Goal: Task Accomplishment & Management: Manage account settings

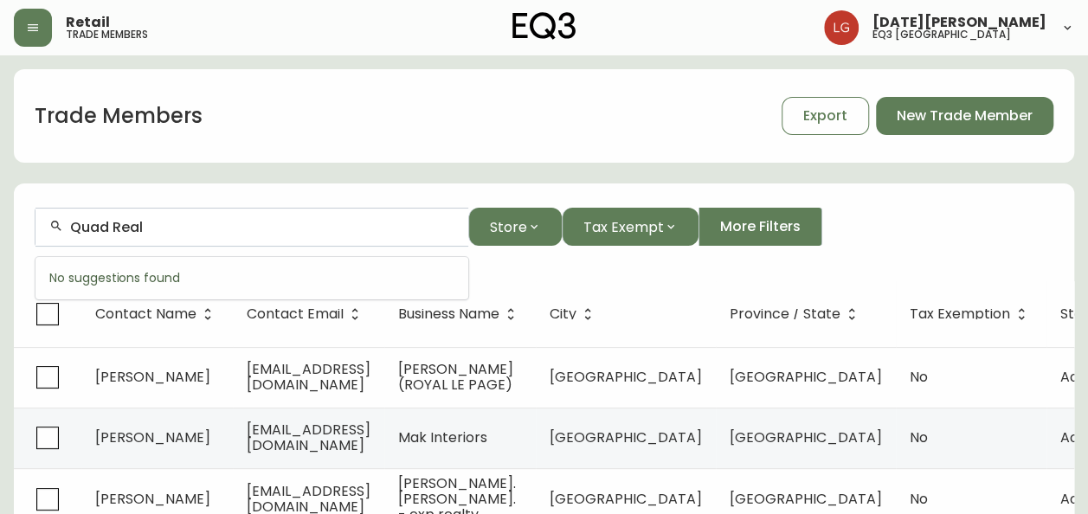
drag, startPoint x: 190, startPoint y: 230, endPoint x: -3, endPoint y: 216, distance: 194.3
click at [0, 216] on html "Retail trade members [DATE][PERSON_NAME] eq3 [GEOGRAPHIC_DATA] Trade Members Ex…" at bounding box center [544, 498] width 1088 height 997
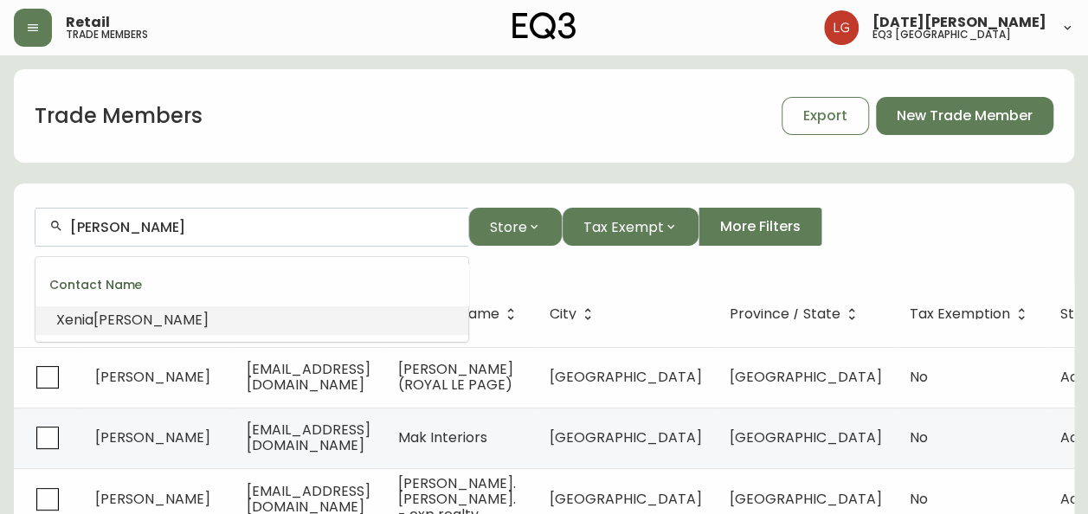
click at [191, 311] on li "[PERSON_NAME]" at bounding box center [251, 319] width 433 height 29
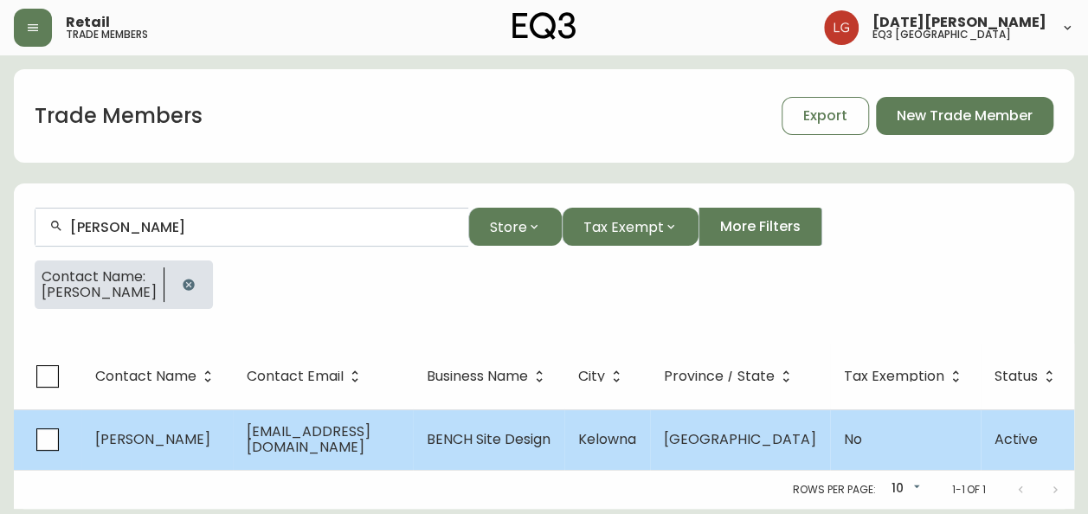
type input "[PERSON_NAME]"
click at [405, 452] on td "[EMAIL_ADDRESS][DOMAIN_NAME]" at bounding box center [323, 439] width 180 height 61
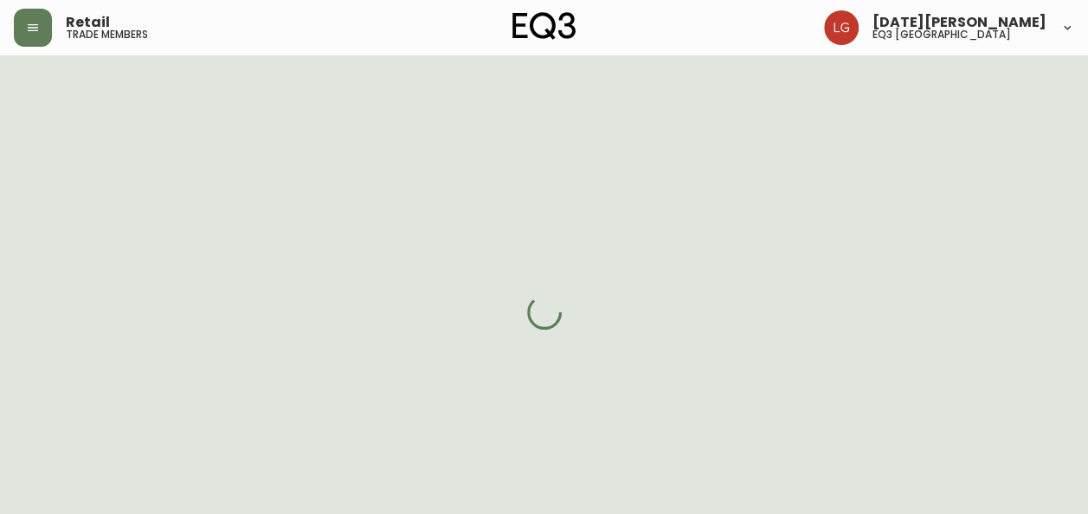
select select "BC"
select select "CA"
select select "CA_EN"
select select "Social Media"
select select "Other"
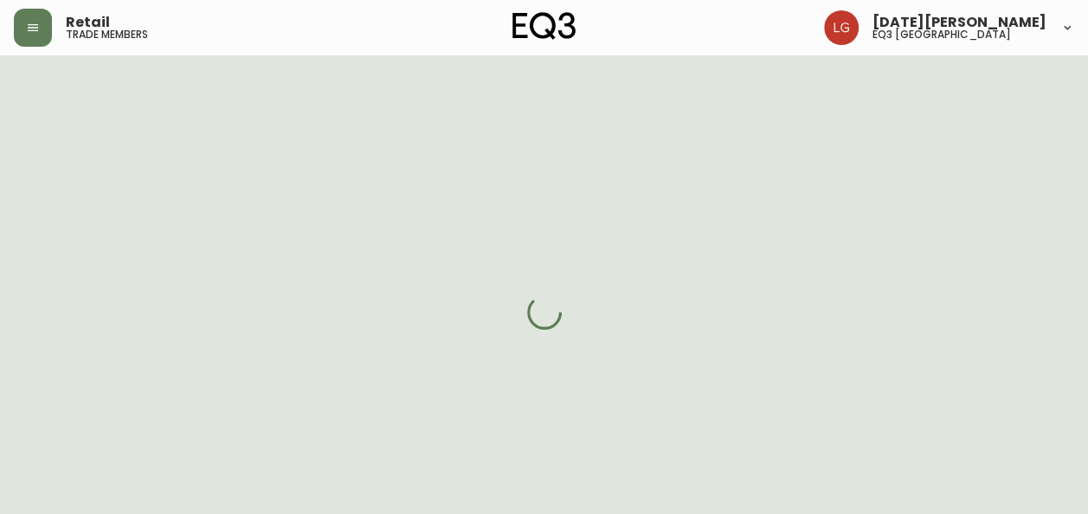
select select "cjw10z96p001r6gs00juufhhe"
select select "false"
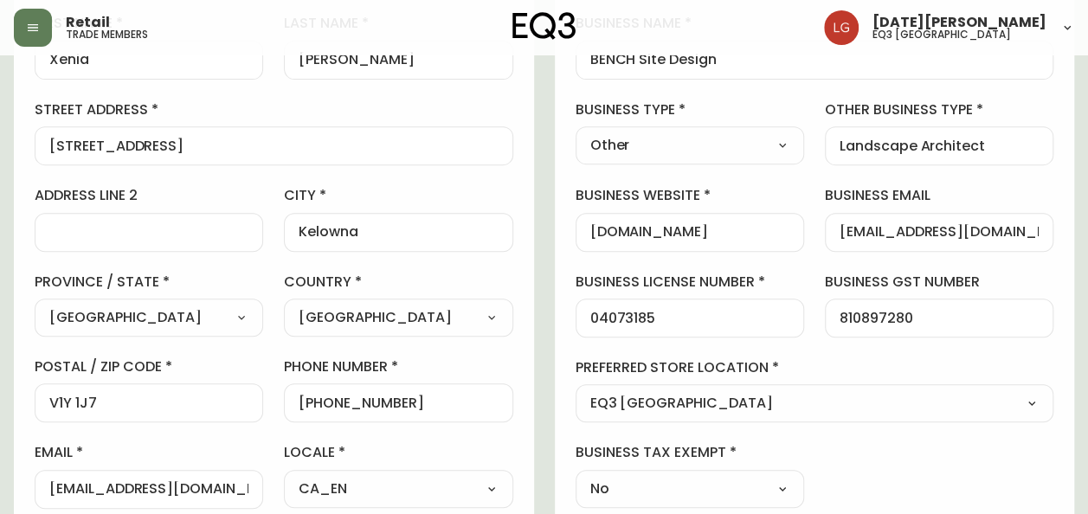
scroll to position [260, 0]
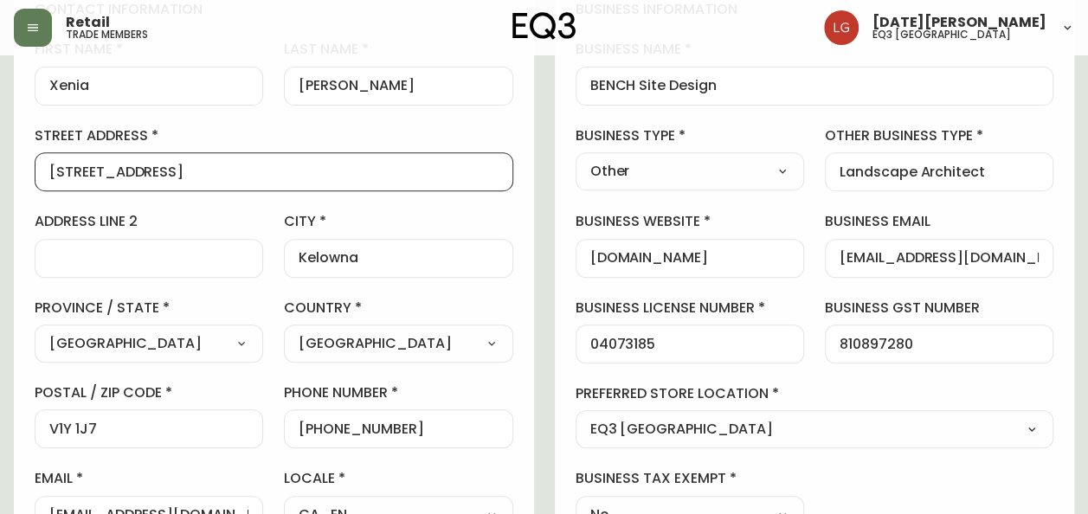
drag, startPoint x: 235, startPoint y: 177, endPoint x: -3, endPoint y: 141, distance: 241.5
click at [0, 141] on html "Retail trade members [DATE][PERSON_NAME] eq3 [GEOGRAPHIC_DATA] [PERSON_NAME] Ad…" at bounding box center [544, 434] width 1088 height 1389
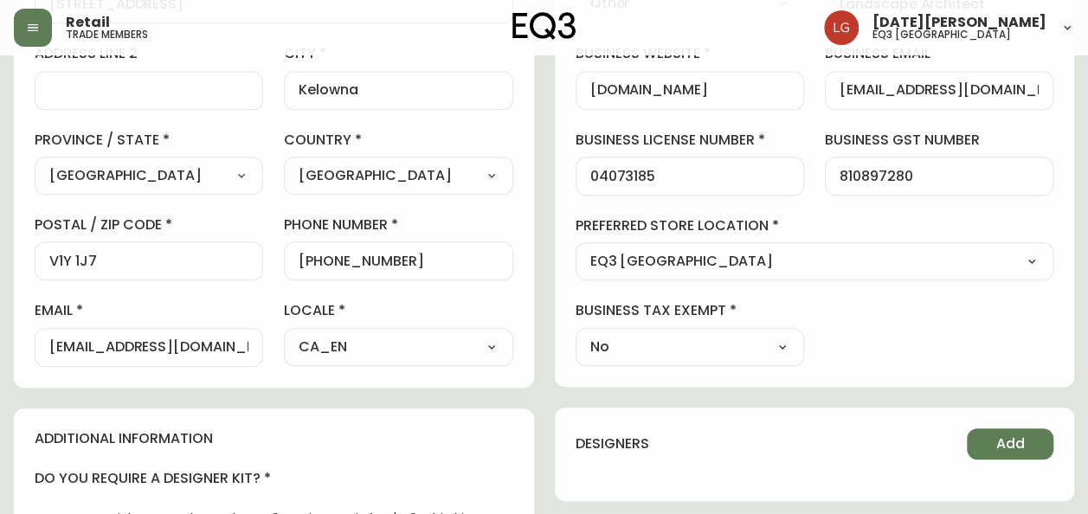
scroll to position [433, 0]
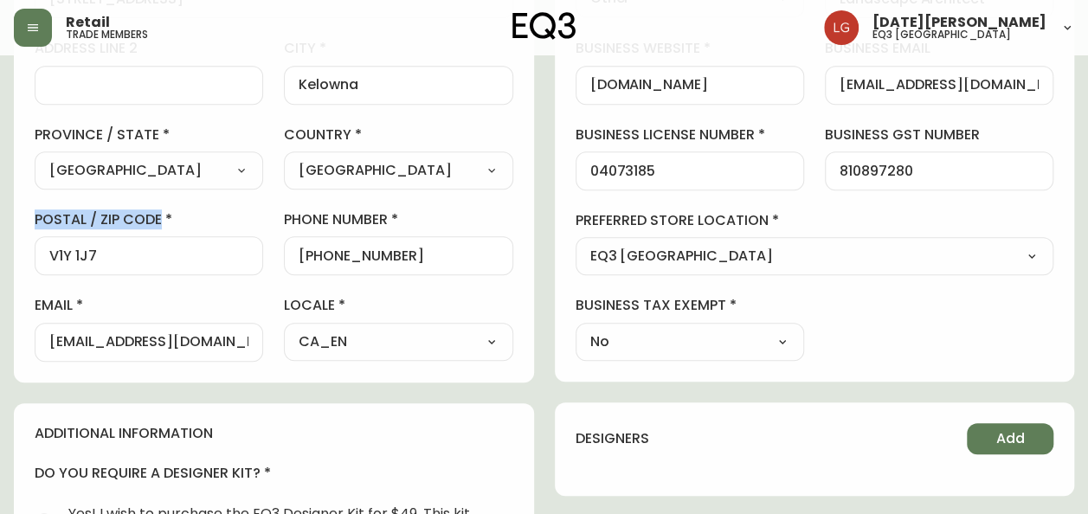
drag, startPoint x: 109, startPoint y: 245, endPoint x: -3, endPoint y: 227, distance: 114.0
click at [0, 227] on html "Retail trade members [DATE][PERSON_NAME] eq3 [GEOGRAPHIC_DATA] [PERSON_NAME] Ad…" at bounding box center [544, 261] width 1088 height 1389
drag, startPoint x: -3, startPoint y: 227, endPoint x: -3, endPoint y: 258, distance: 31.2
click at [0, 258] on html "Retail trade members [DATE][PERSON_NAME] eq3 [GEOGRAPHIC_DATA] [PERSON_NAME] Ad…" at bounding box center [544, 261] width 1088 height 1389
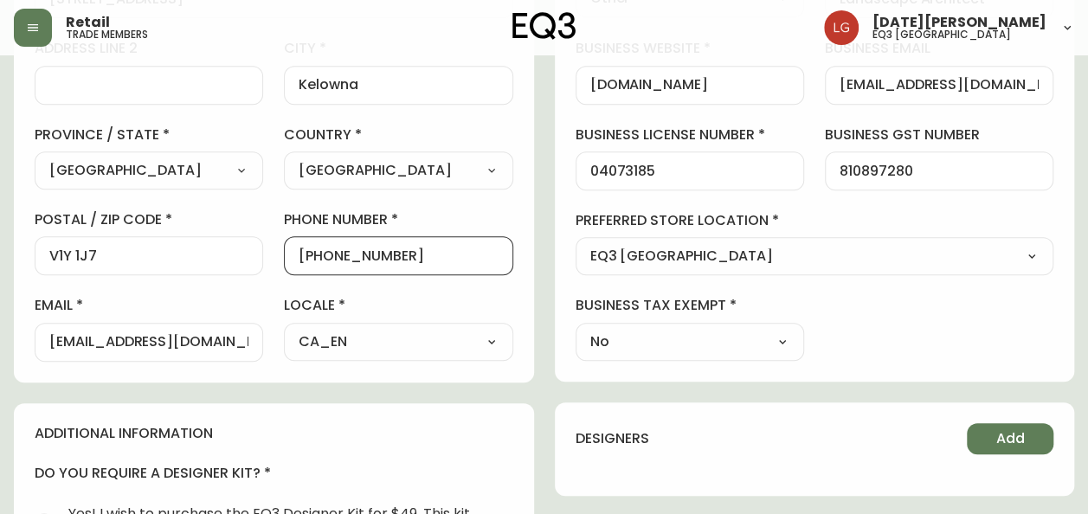
drag, startPoint x: 314, startPoint y: 249, endPoint x: 478, endPoint y: 253, distance: 163.6
click at [478, 253] on input "[PHONE_NUMBER]" at bounding box center [398, 256] width 199 height 16
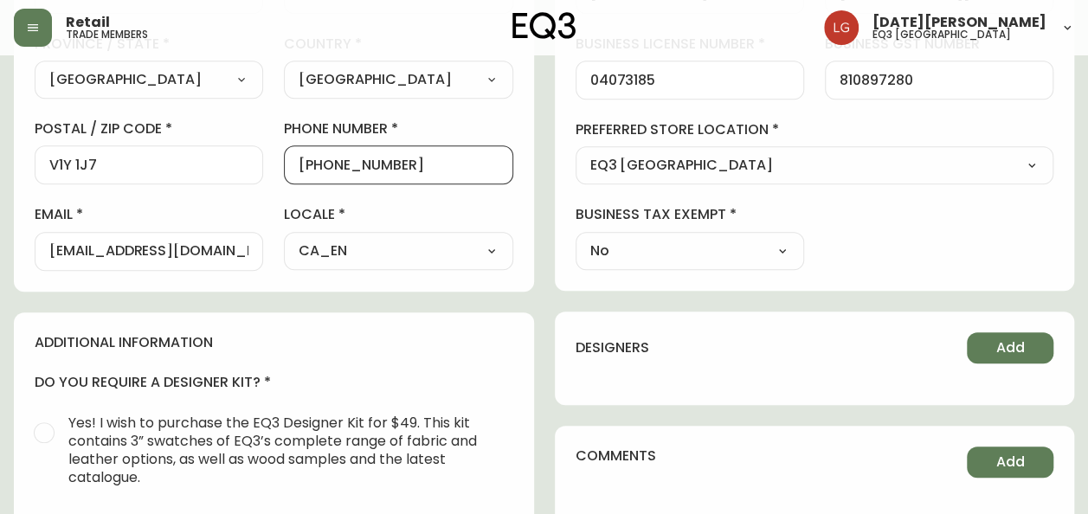
scroll to position [606, 0]
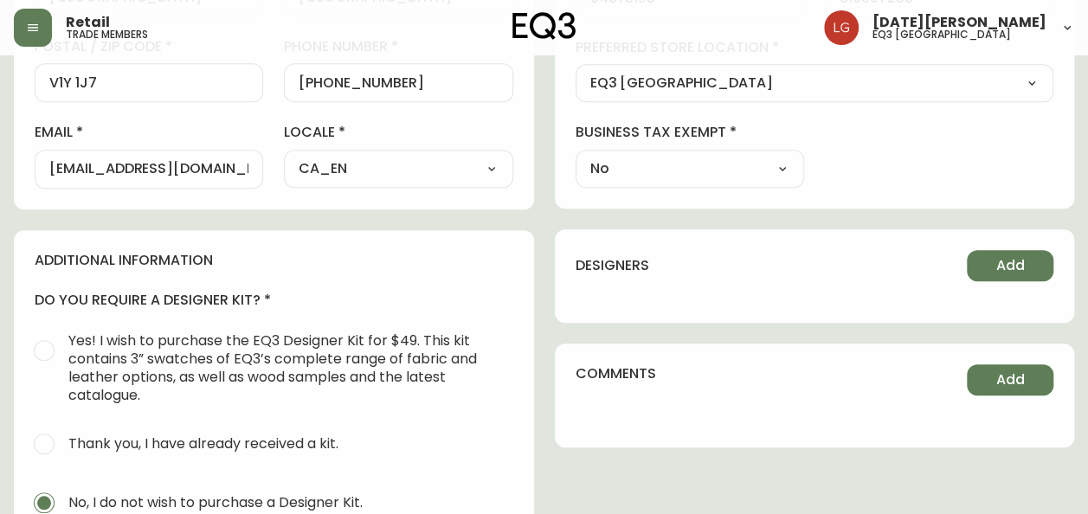
drag, startPoint x: 47, startPoint y: 161, endPoint x: 138, endPoint y: 170, distance: 91.3
click at [138, 170] on div "[EMAIL_ADDRESS][DOMAIN_NAME]" at bounding box center [149, 169] width 228 height 39
drag, startPoint x: 50, startPoint y: 163, endPoint x: 152, endPoint y: 172, distance: 102.6
click at [152, 172] on input "[EMAIL_ADDRESS][DOMAIN_NAME]" at bounding box center [148, 169] width 199 height 16
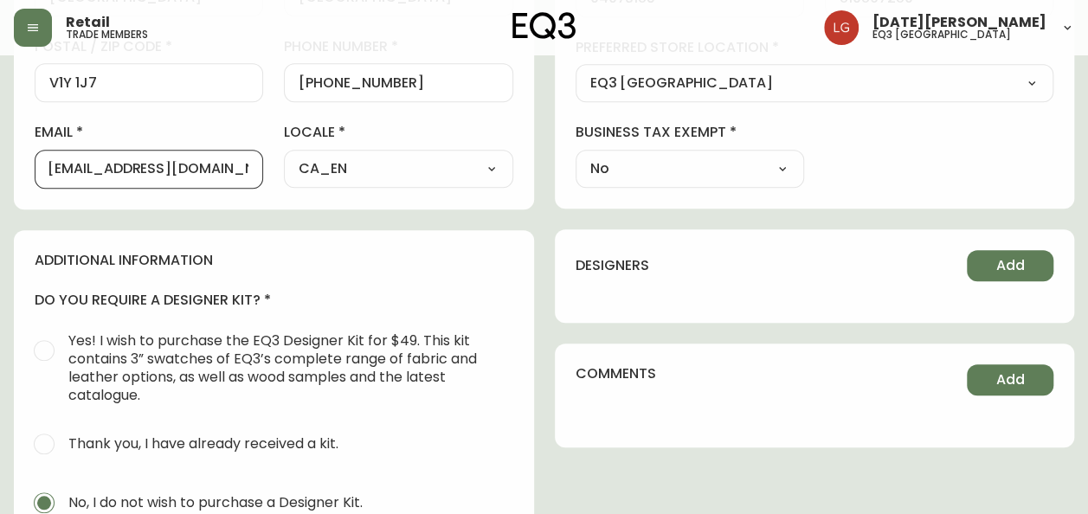
scroll to position [0, 0]
drag, startPoint x: 248, startPoint y: 164, endPoint x: -3, endPoint y: 163, distance: 251.0
click at [0, 163] on html "Retail trade members [DATE][PERSON_NAME] eq3 [GEOGRAPHIC_DATA] [PERSON_NAME] Ad…" at bounding box center [544, 88] width 1088 height 1389
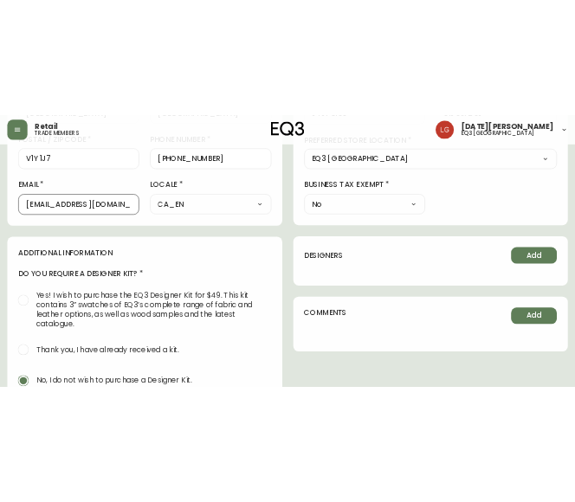
scroll to position [645, 0]
